Goal: Task Accomplishment & Management: Manage account settings

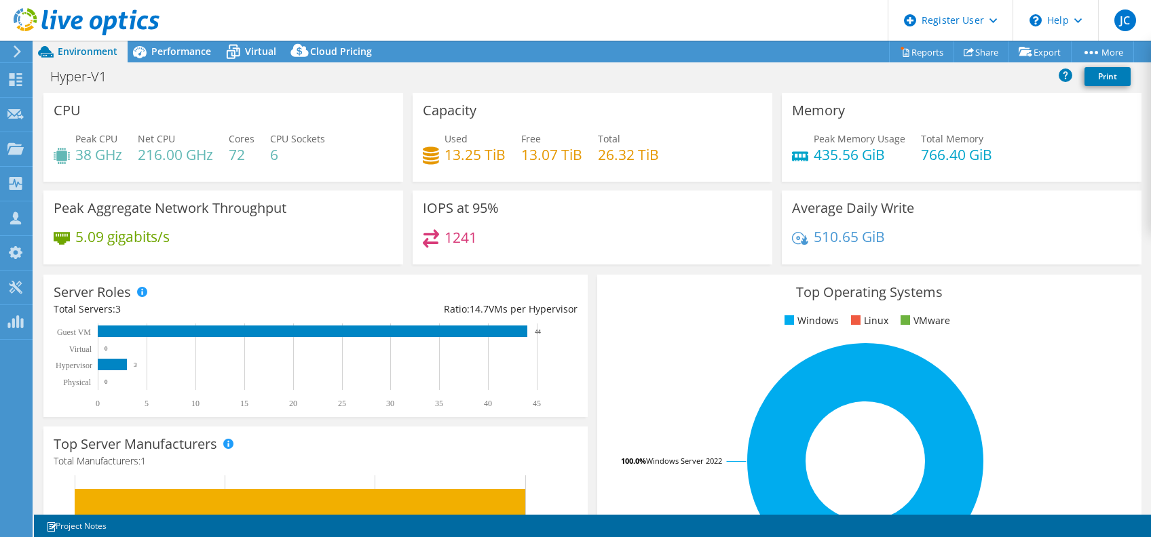
select select "USD"
click at [152, 16] on use at bounding box center [87, 21] width 146 height 27
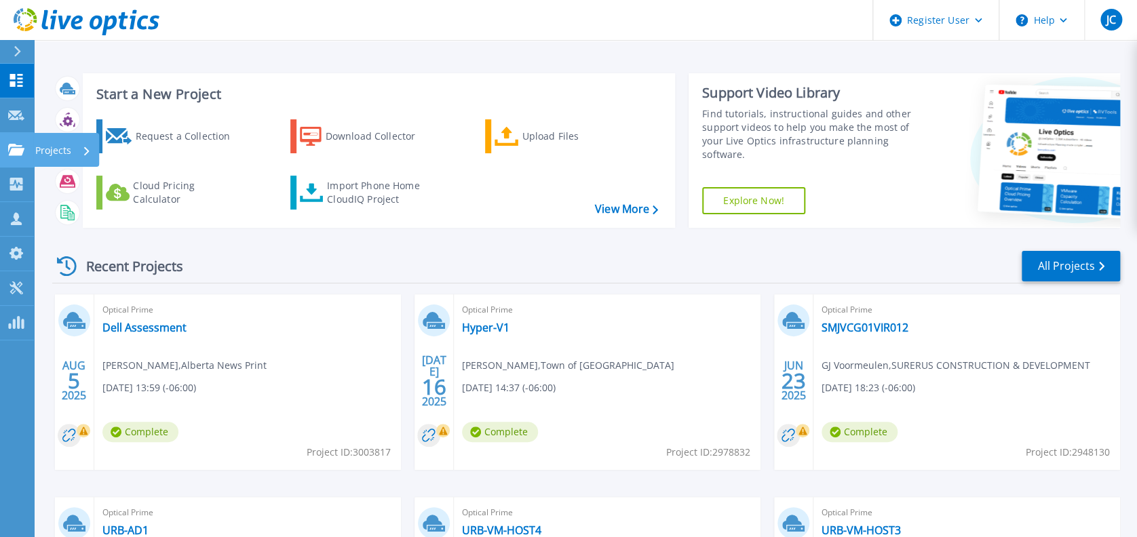
click at [18, 146] on icon at bounding box center [16, 150] width 16 height 12
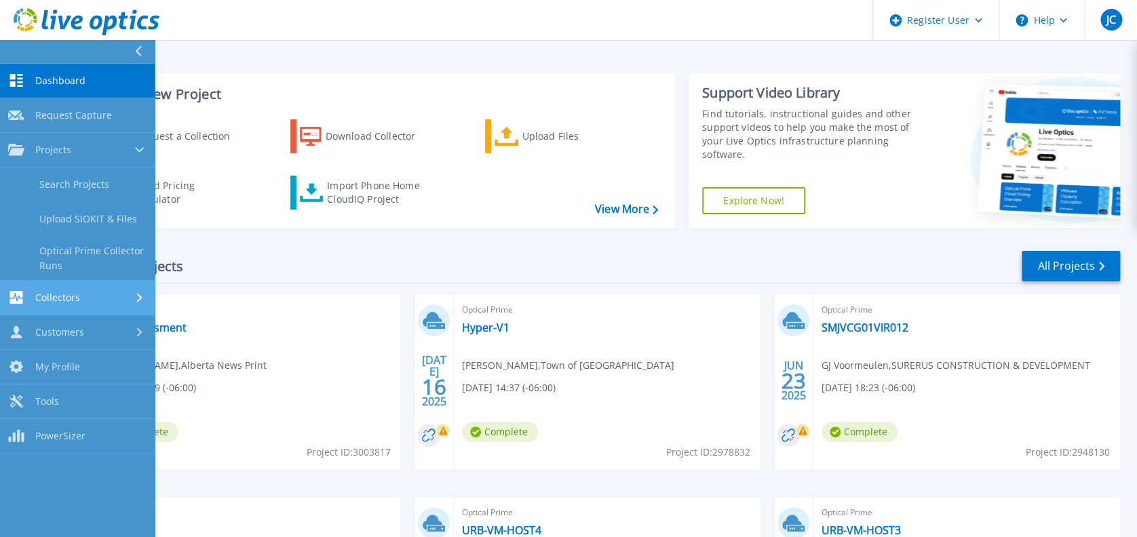
click at [81, 285] on link "Collectors Collectors" at bounding box center [77, 298] width 155 height 35
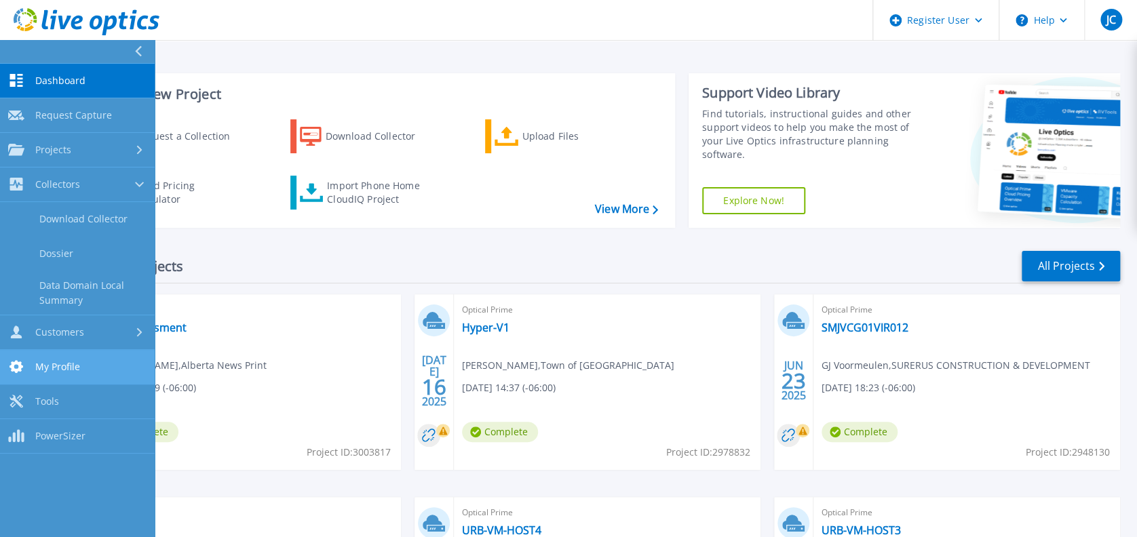
click at [82, 350] on link "My Profile My Profile" at bounding box center [77, 367] width 155 height 35
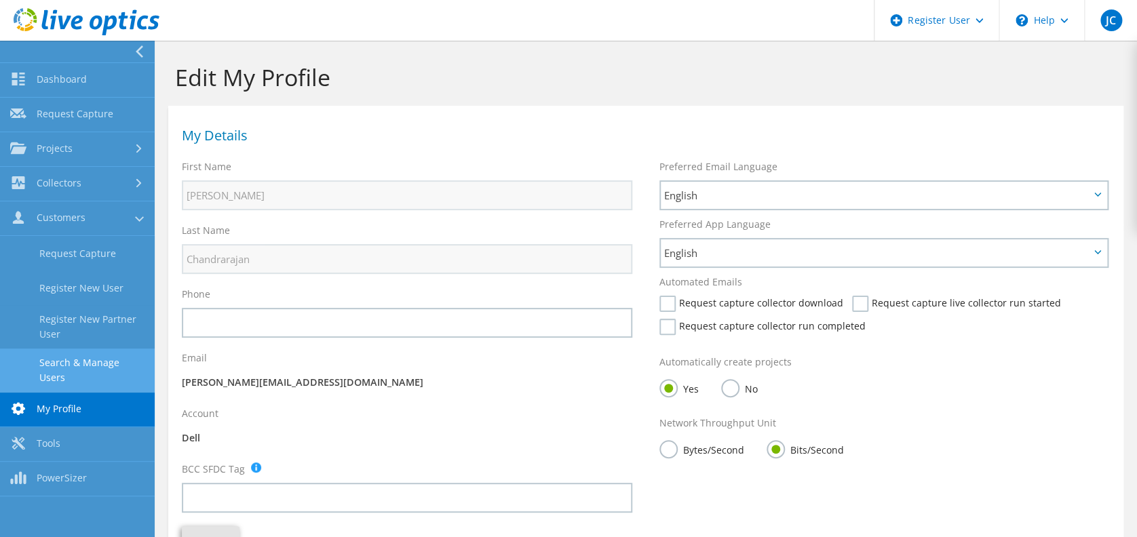
click at [73, 354] on link "Search & Manage Users" at bounding box center [77, 370] width 155 height 43
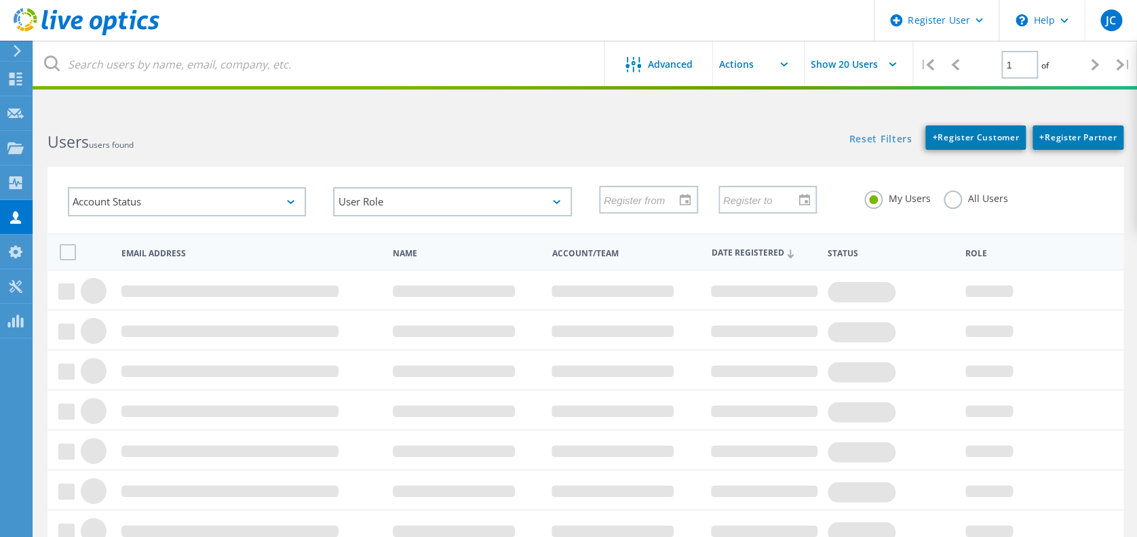
click at [956, 212] on div "My Users All Users" at bounding box center [983, 199] width 265 height 50
click at [959, 207] on div "All Users" at bounding box center [976, 201] width 64 height 20
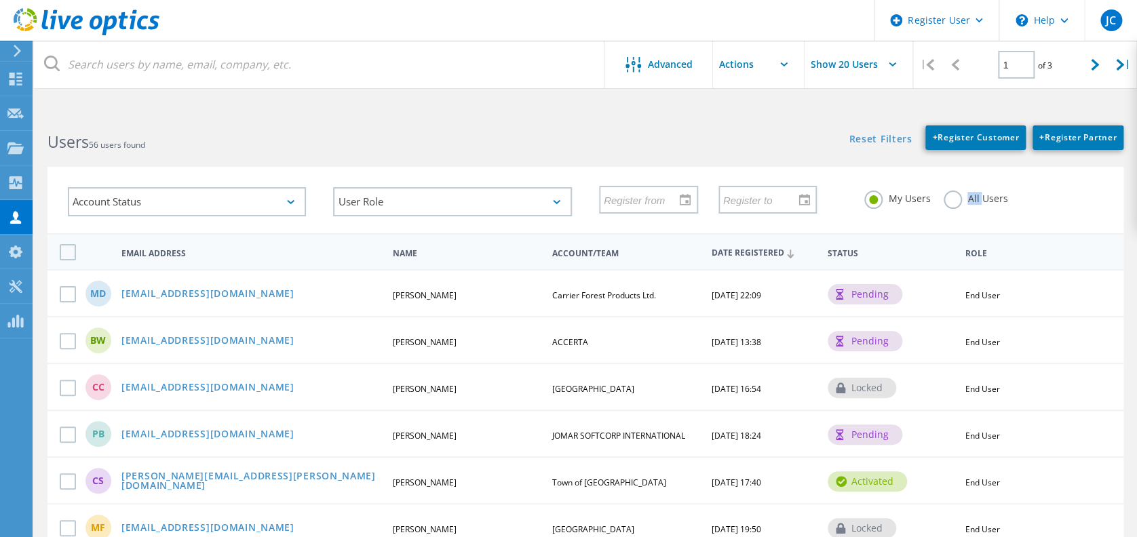
click at [958, 206] on div "All Users" at bounding box center [976, 201] width 64 height 20
drag, startPoint x: 958, startPoint y: 206, endPoint x: 950, endPoint y: 200, distance: 10.2
click at [950, 200] on label "All Users" at bounding box center [976, 197] width 64 height 13
click at [0, 0] on input "All Users" at bounding box center [0, 0] width 0 height 0
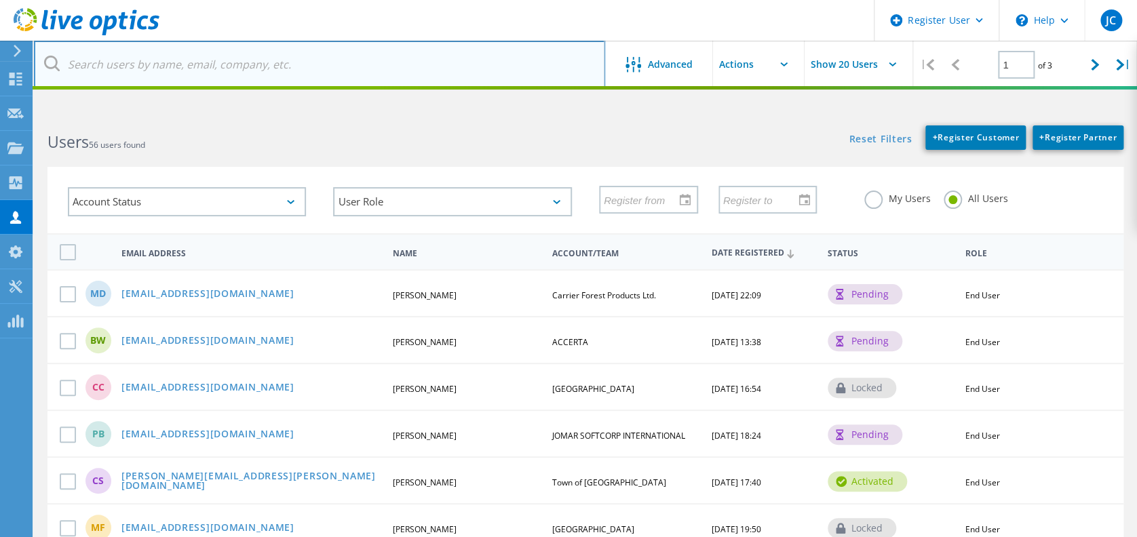
click at [300, 51] on input "text" at bounding box center [319, 64] width 571 height 47
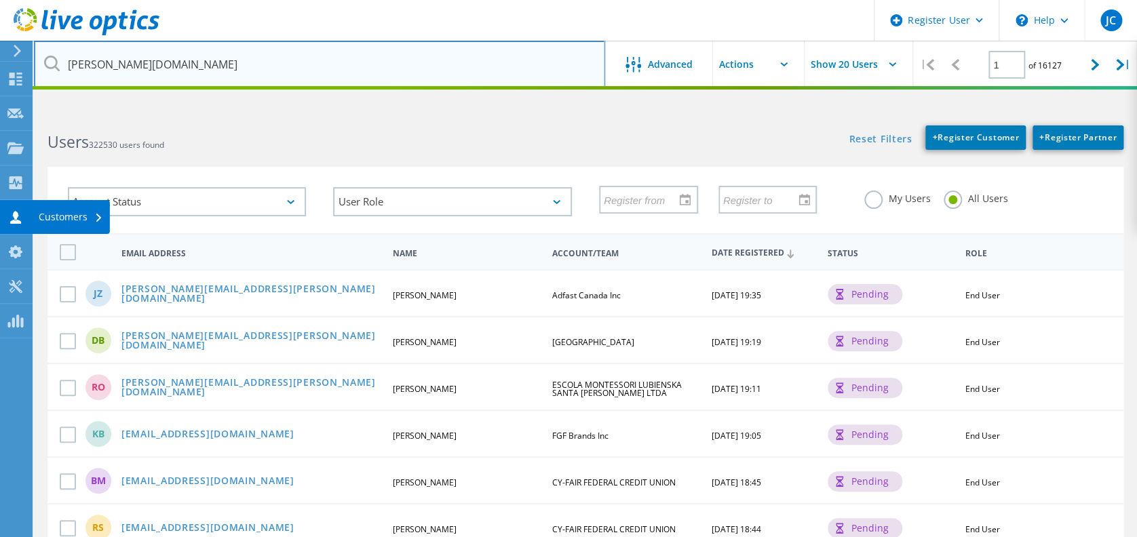
type input "oppy.com"
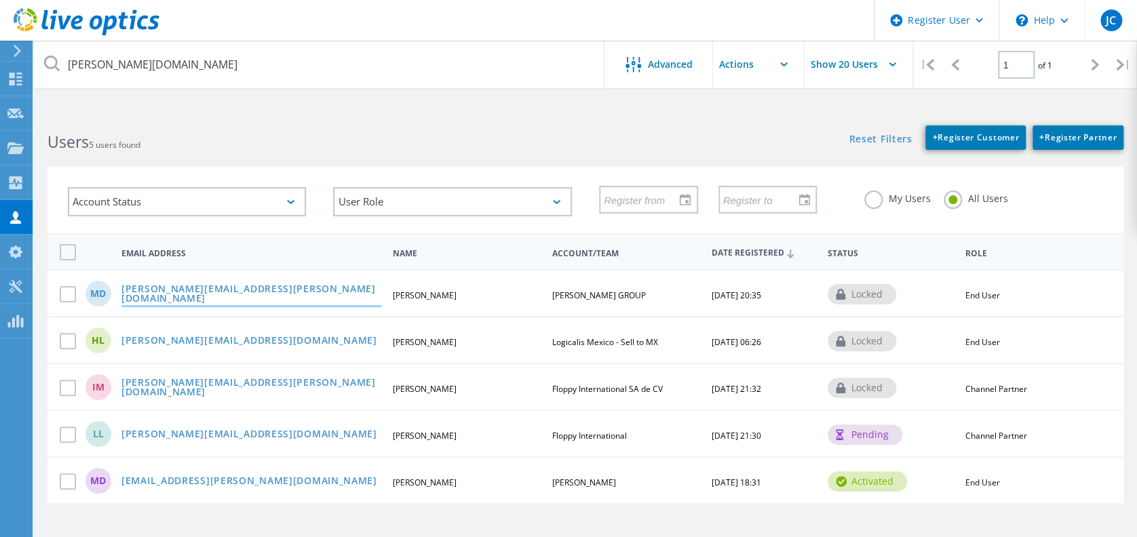
click at [189, 292] on link "Mirza.Dedic@oppy.com" at bounding box center [251, 294] width 260 height 21
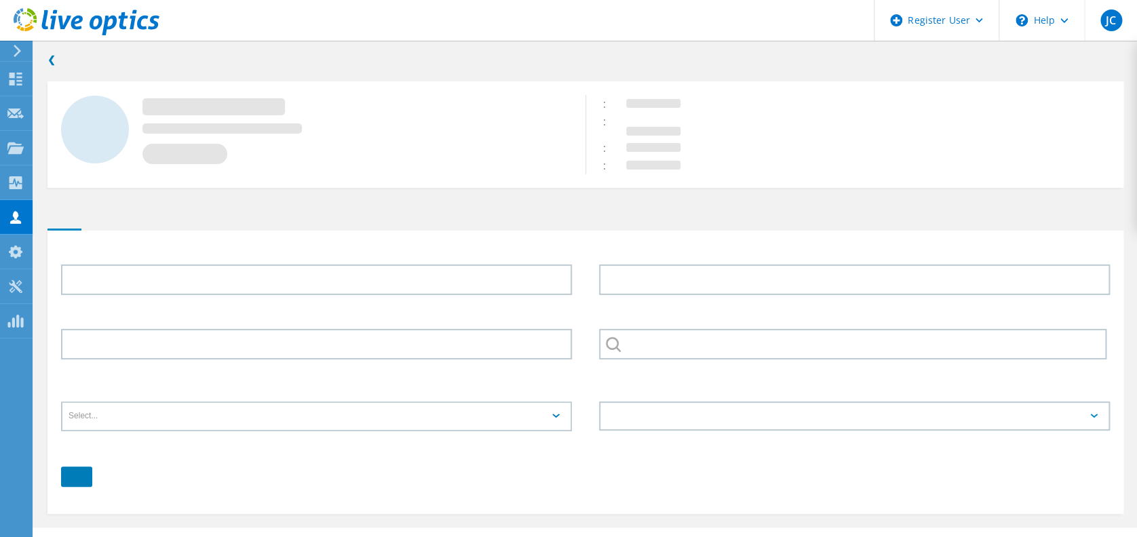
type input "Mirza"
type input "Dedic"
type input "OPPENHEIMER GROUP"
type input "English"
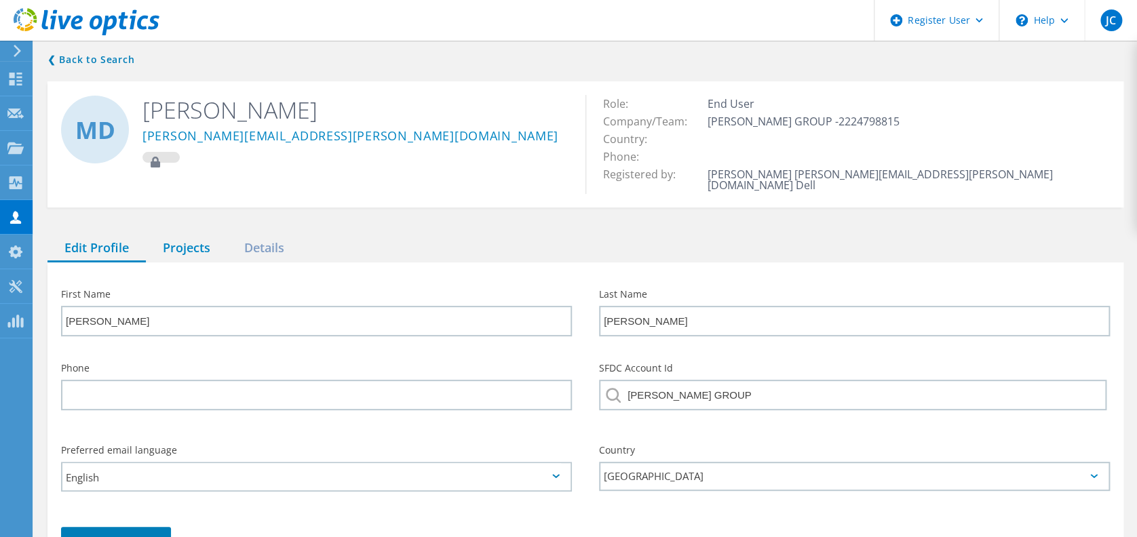
click at [172, 244] on div "Projects" at bounding box center [186, 249] width 81 height 28
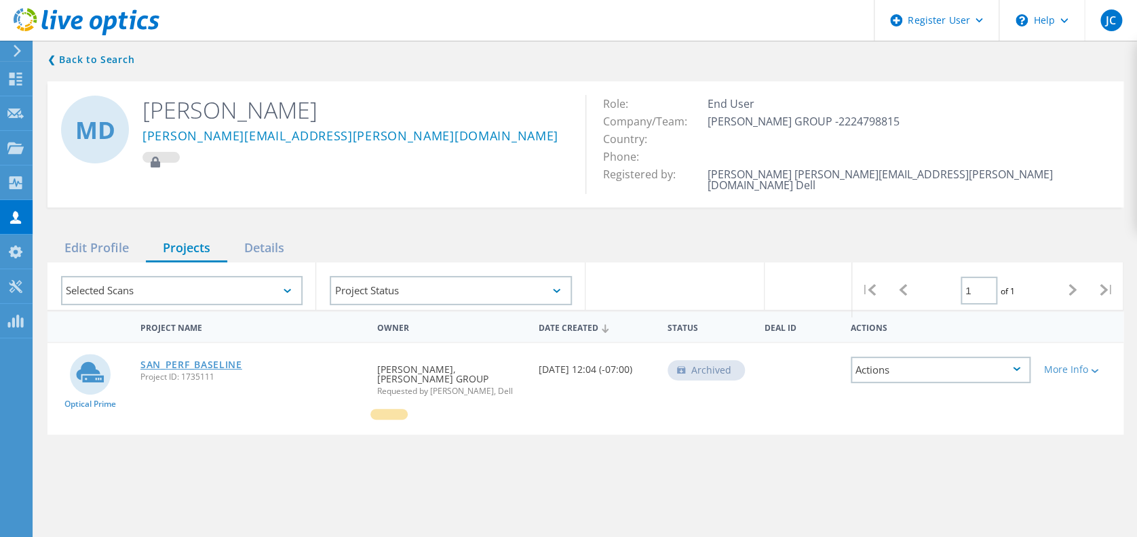
click at [195, 360] on link "SAN_PERF_BASELINE" at bounding box center [191, 364] width 102 height 9
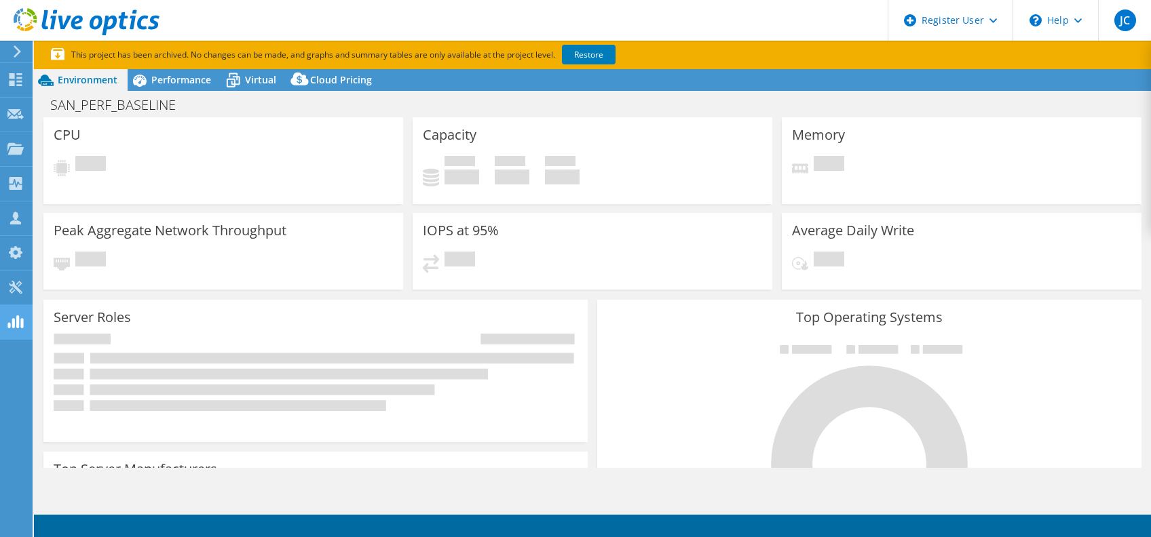
select select "USD"
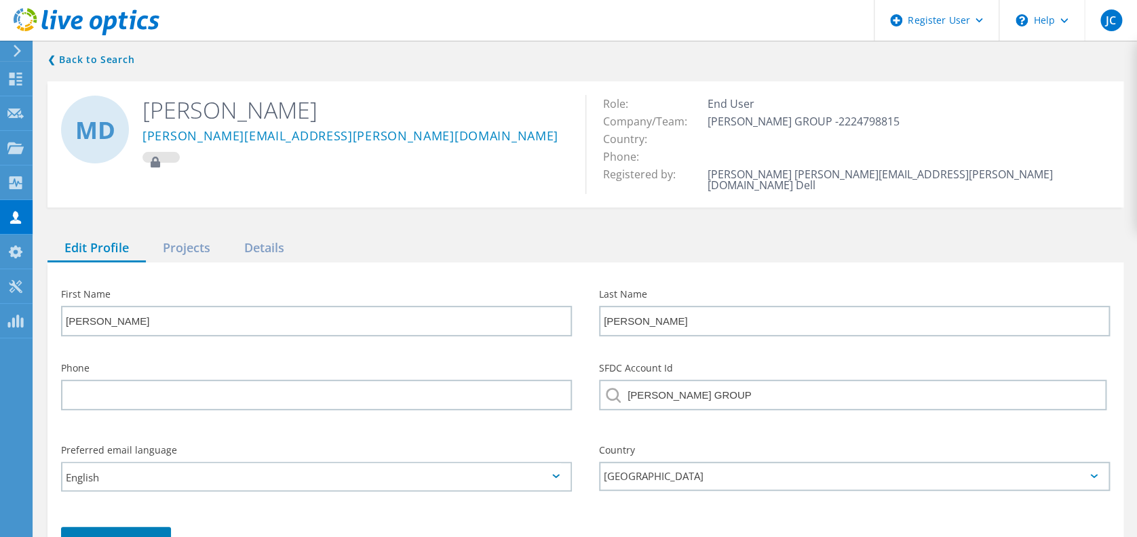
click at [159, 222] on div "❮ Back to Search MD Mirza Dedic Mirza.Dedic@oppy.com Role: End User Company/Tea…" at bounding box center [585, 321] width 1103 height 567
click at [182, 235] on div "Projects" at bounding box center [186, 249] width 81 height 28
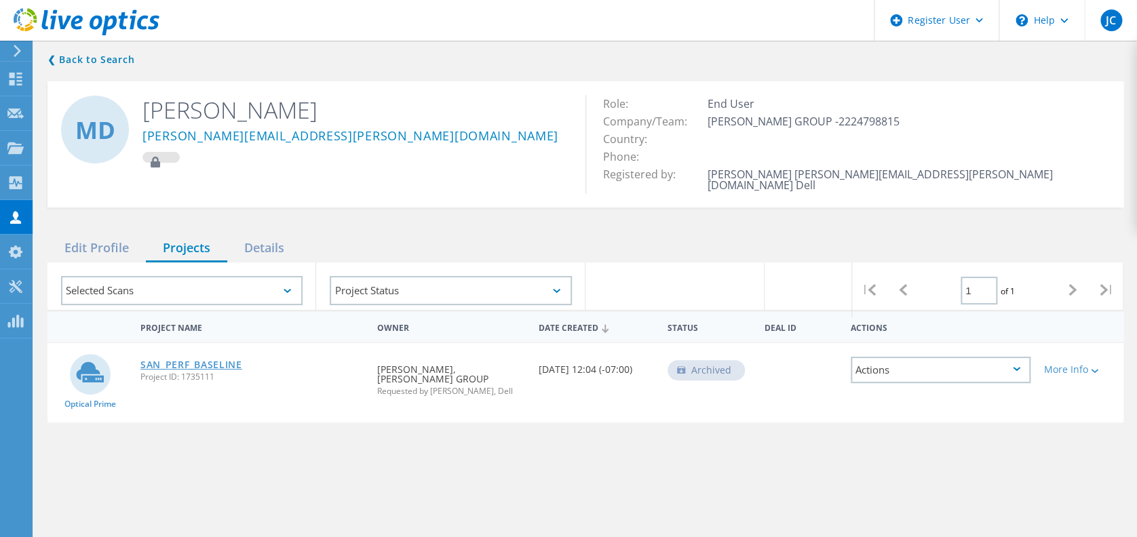
click at [190, 360] on link "SAN_PERF_BASELINE" at bounding box center [191, 364] width 102 height 9
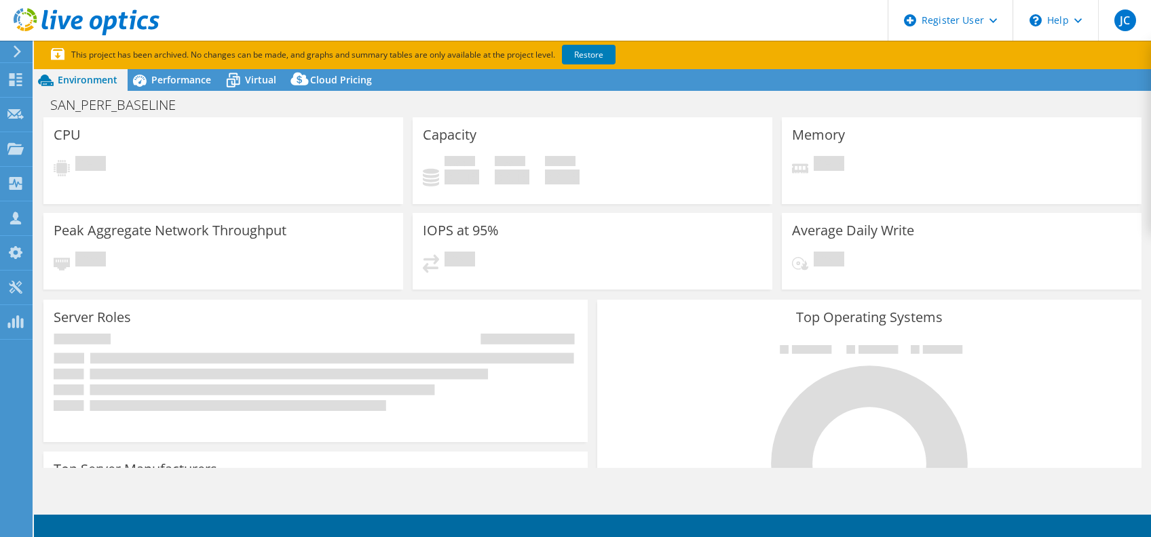
select select "USD"
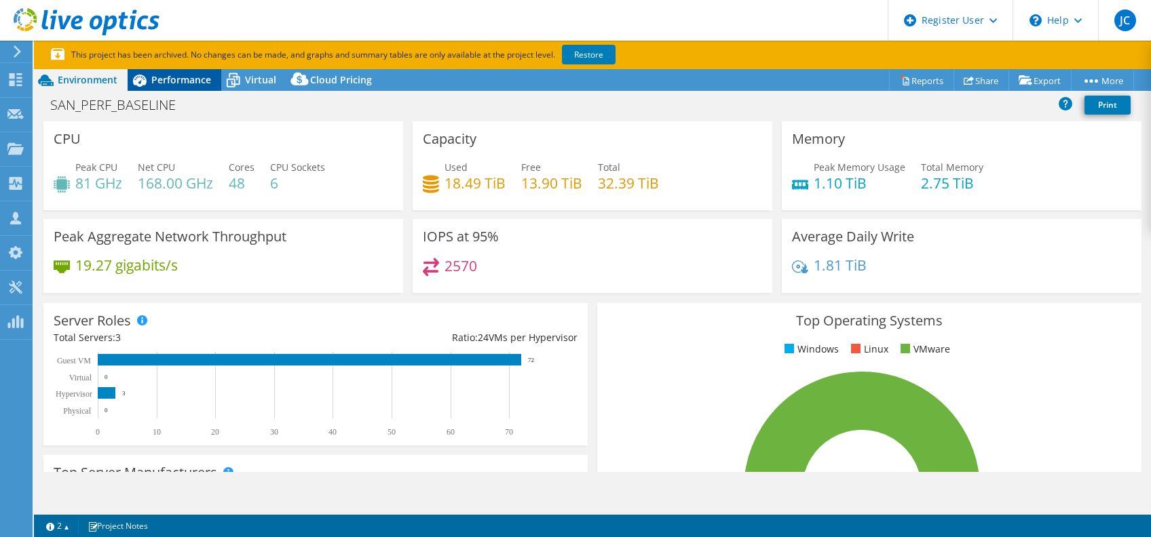
click at [176, 71] on div "Performance" at bounding box center [175, 80] width 94 height 22
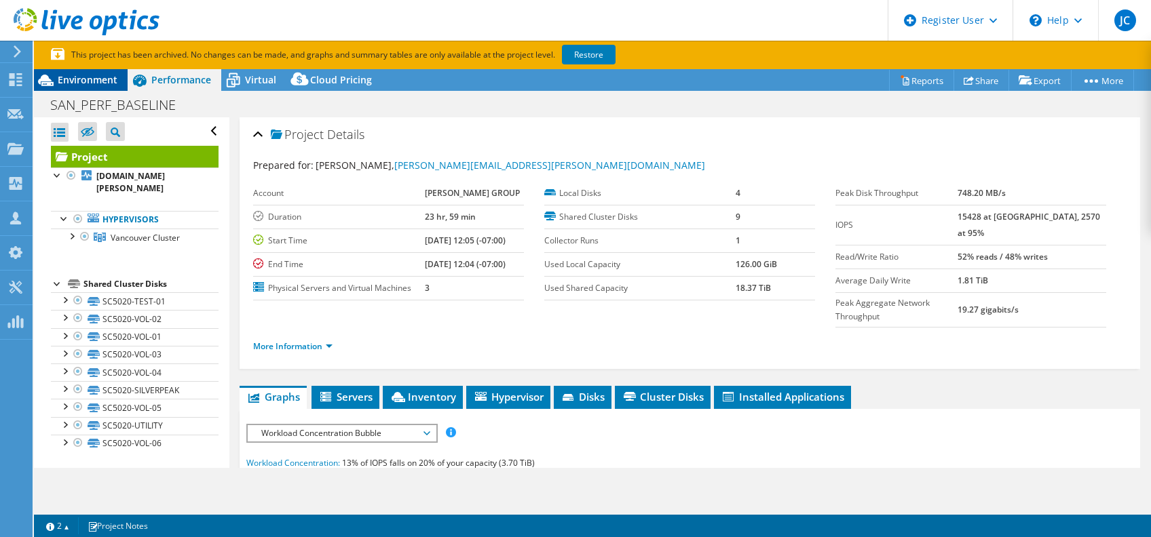
click at [98, 85] on span "Environment" at bounding box center [88, 79] width 60 height 13
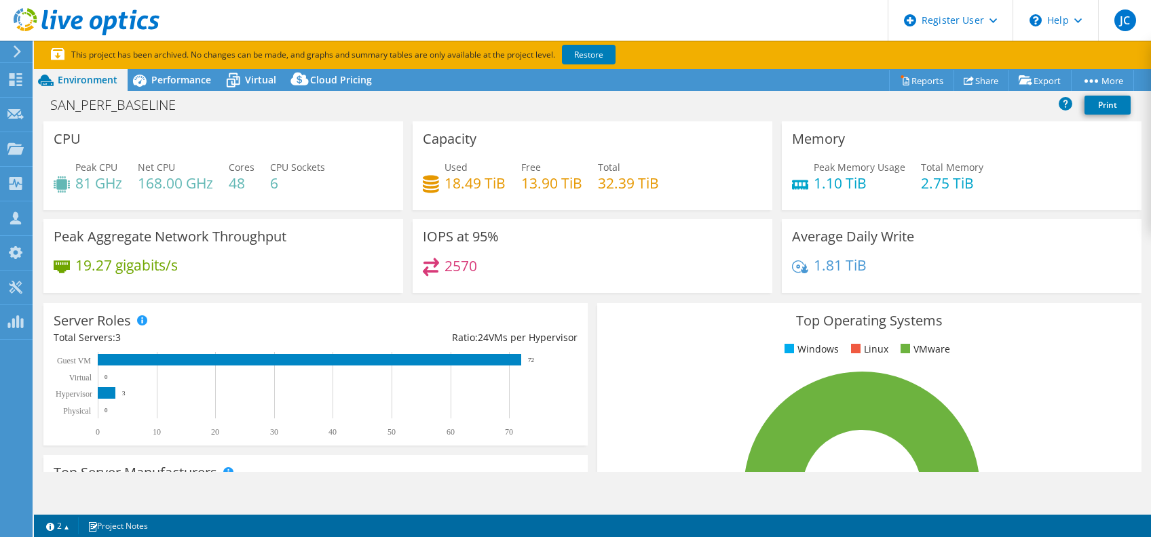
click at [178, 60] on p "This project has been archived. No changes can be made, and graphs and summary …" at bounding box center [383, 54] width 665 height 15
click at [178, 69] on div "Performance" at bounding box center [175, 80] width 94 height 22
